Goal: Information Seeking & Learning: Learn about a topic

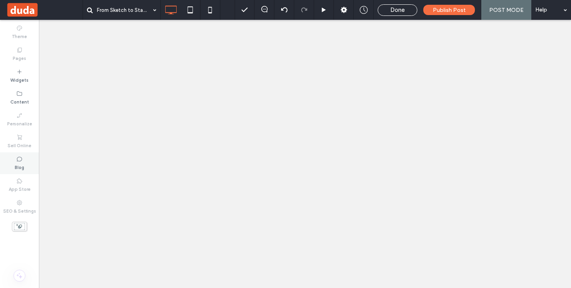
click at [21, 160] on use at bounding box center [19, 159] width 5 height 5
click at [17, 161] on use at bounding box center [19, 159] width 5 height 5
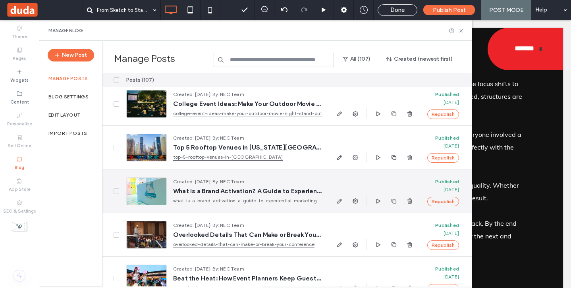
scroll to position [793, 0]
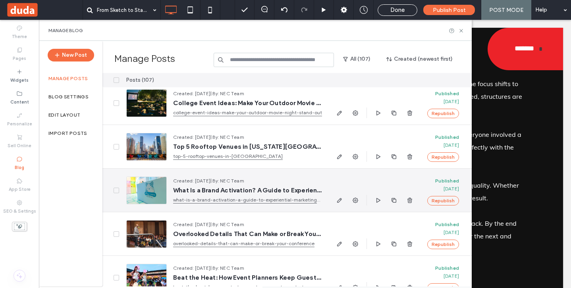
click at [267, 199] on link "what-is-a-brand-activation-a-guide-to-experiential-marketing-that-creates-impact" at bounding box center [247, 200] width 149 height 8
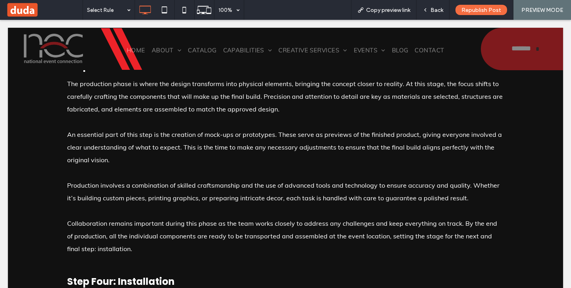
click at [19, 9] on span at bounding box center [44, 10] width 77 height 16
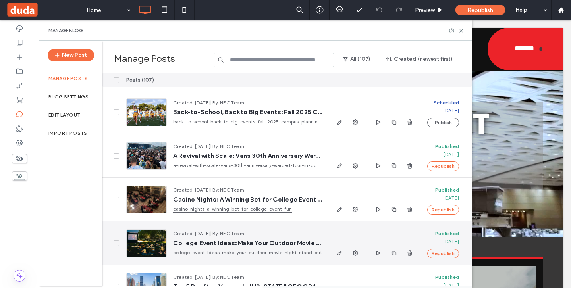
scroll to position [805, 0]
